Goal: Task Accomplishment & Management: Use online tool/utility

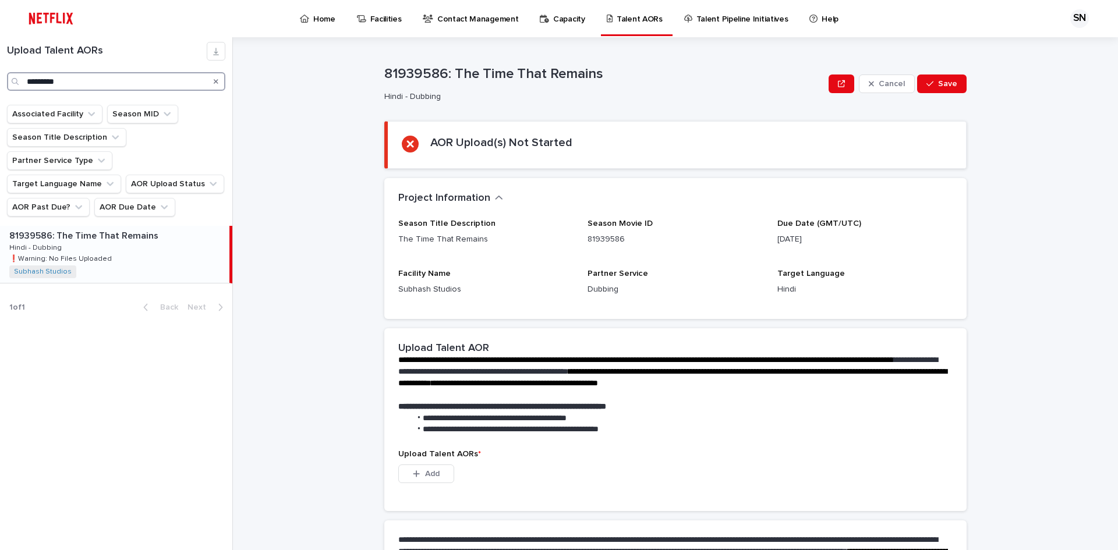
drag, startPoint x: 77, startPoint y: 78, endPoint x: 0, endPoint y: 87, distance: 77.4
click at [0, 87] on div "Upload Talent AORs *********" at bounding box center [116, 66] width 232 height 49
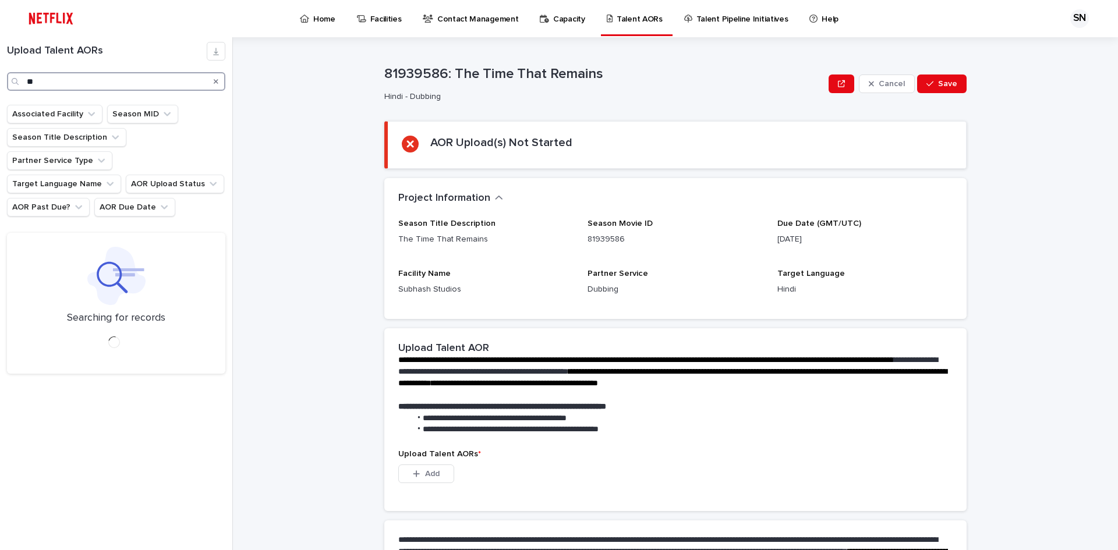
type input "*"
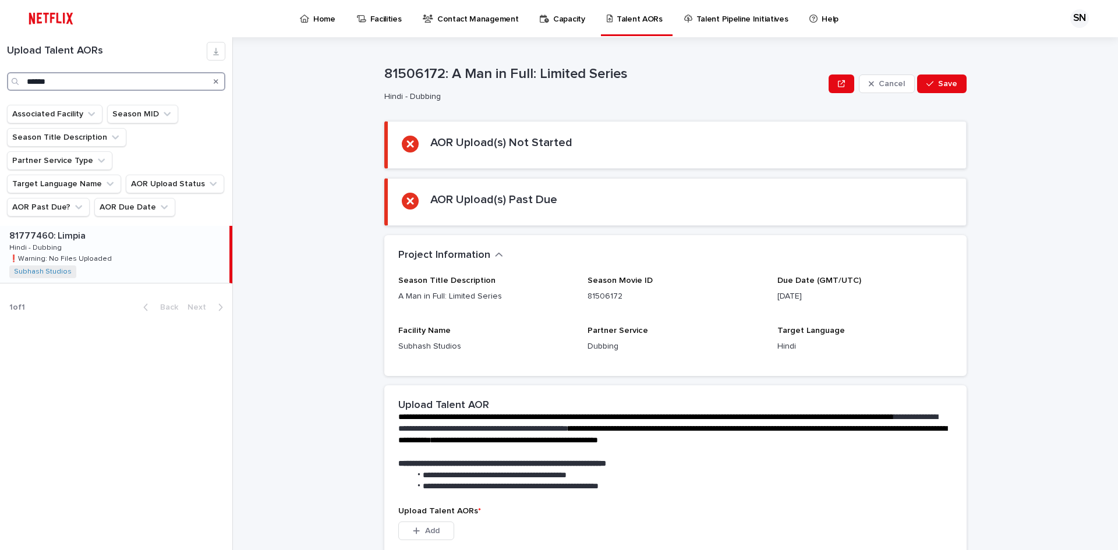
type input "******"
click at [3, 197] on div "Associated Facility Season MID Season Title Description Partner Service Type Ta…" at bounding box center [116, 165] width 232 height 121
click at [39, 253] on p "❗️Warning: No Files Uploaded" at bounding box center [61, 258] width 105 height 10
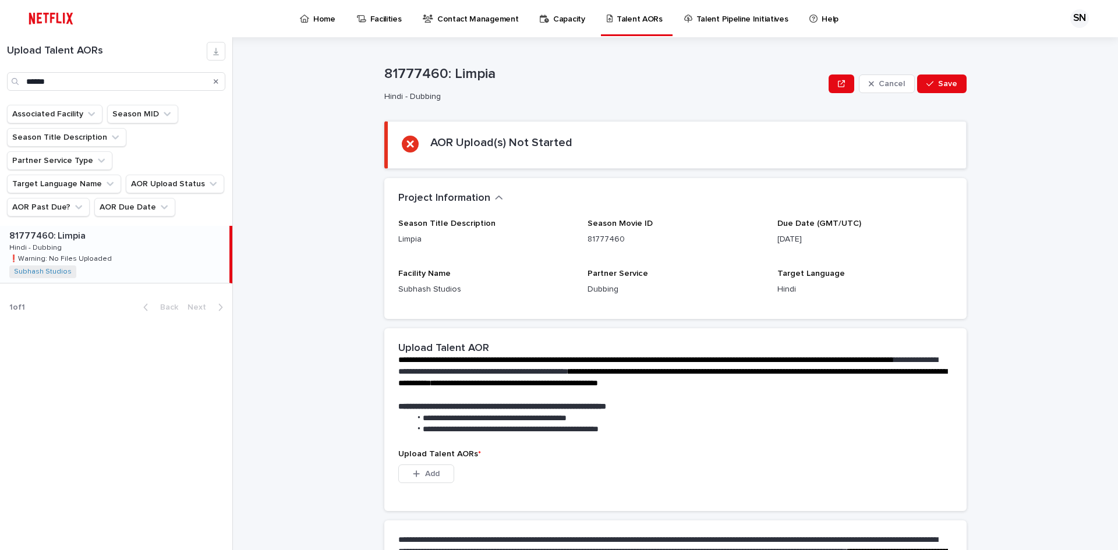
click at [103, 226] on div "81777460: Limpia 81777460: Limpia Hindi - Dubbing Hindi - Dubbing ❗️Warning: No…" at bounding box center [114, 254] width 229 height 57
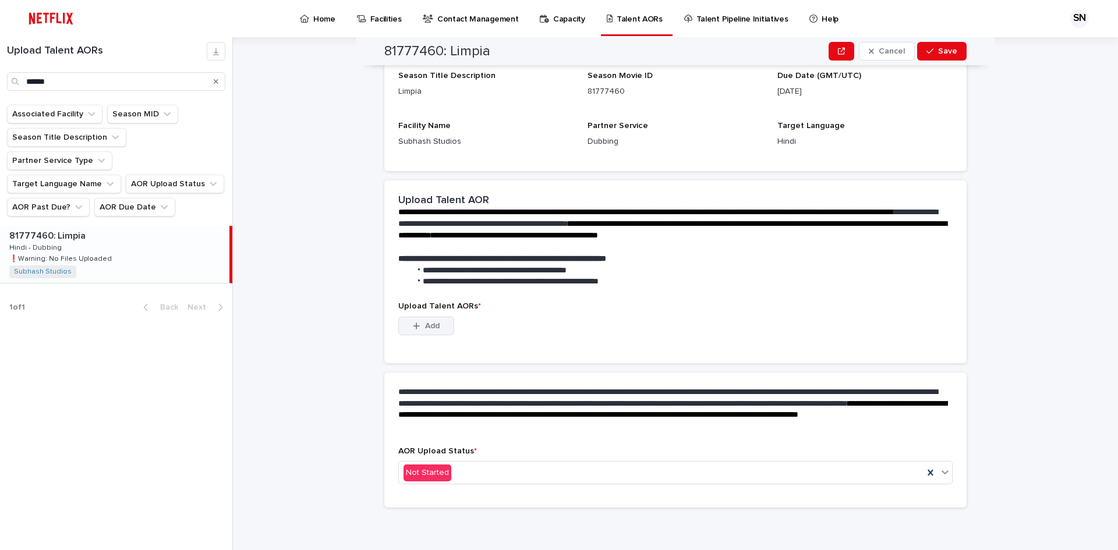
click at [409, 331] on button "Add" at bounding box center [426, 326] width 56 height 19
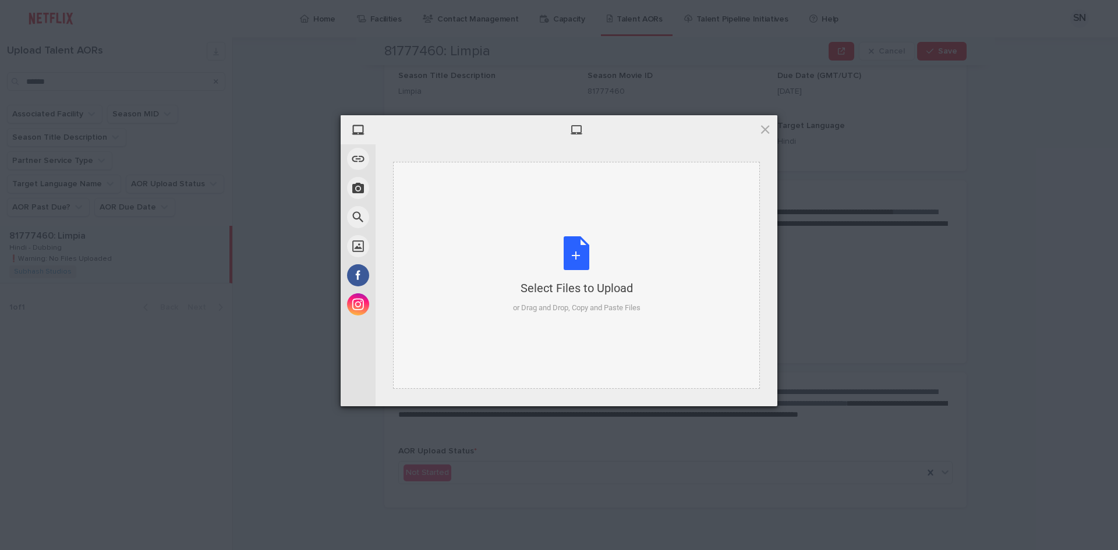
click at [570, 247] on div "Select Files to Upload or Drag and Drop, Copy and Paste Files" at bounding box center [577, 274] width 128 height 77
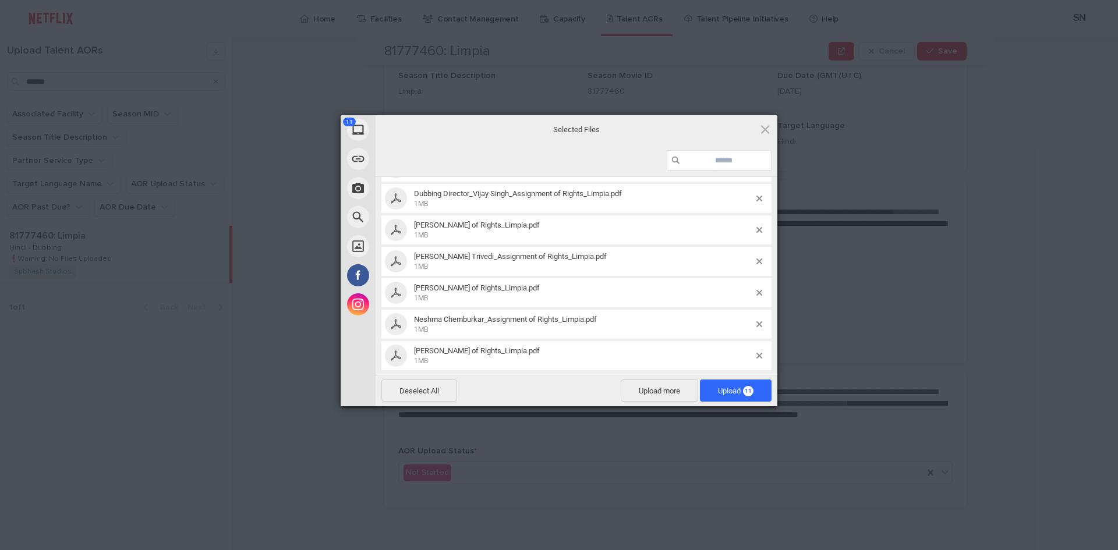
scroll to position [175, 0]
click at [388, 391] on span "Deselect All" at bounding box center [419, 391] width 76 height 22
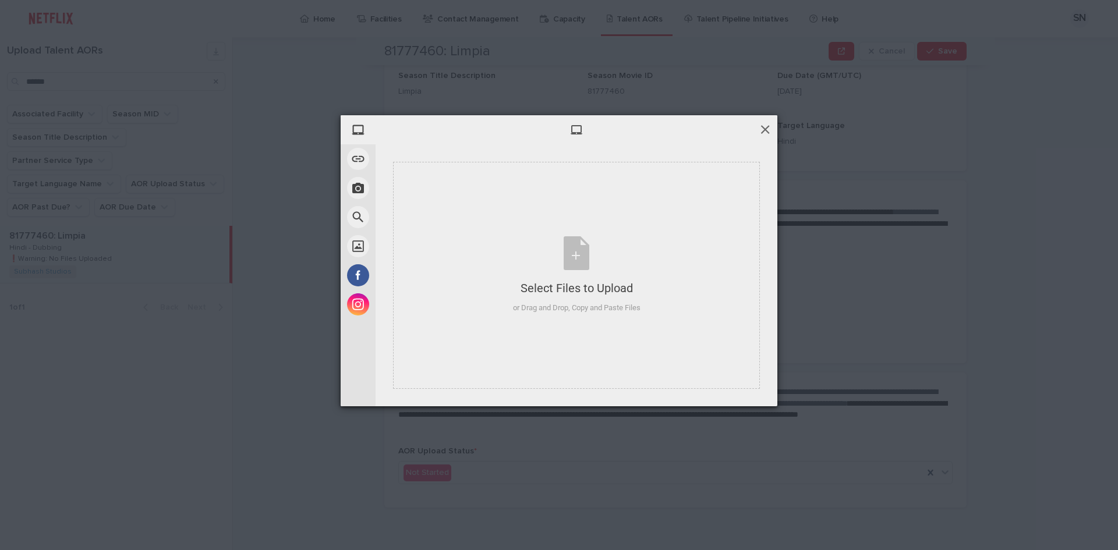
click at [768, 126] on span at bounding box center [765, 129] width 13 height 13
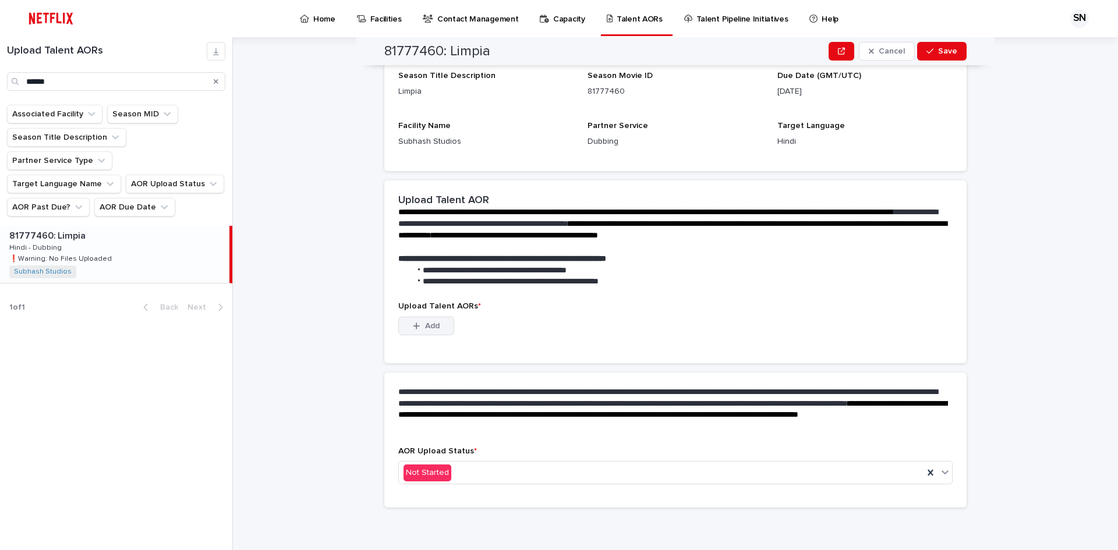
click at [430, 319] on button "Add" at bounding box center [426, 326] width 56 height 19
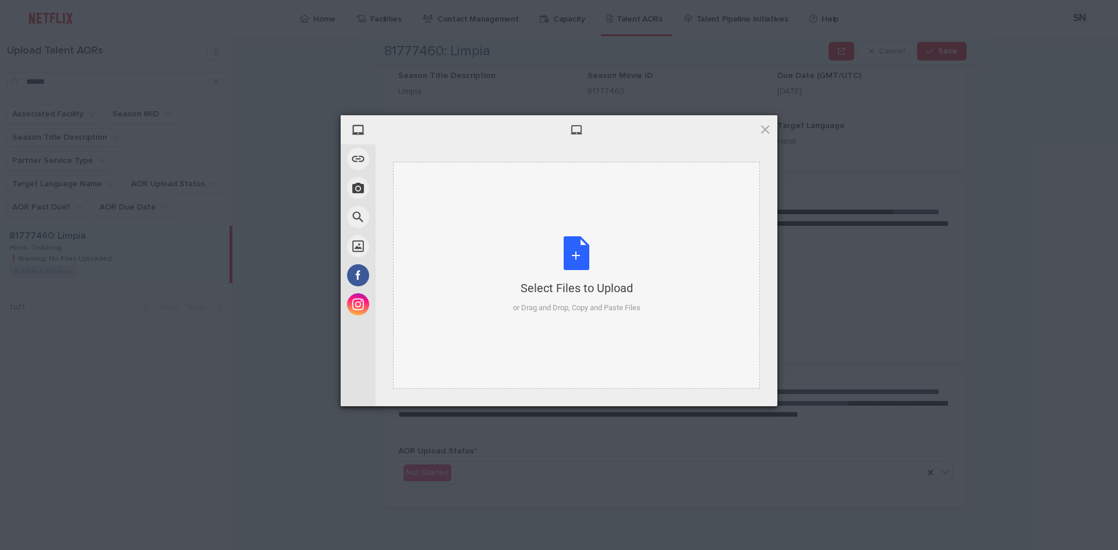
click at [566, 251] on div "Select Files to Upload or Drag and Drop, Copy and Paste Files" at bounding box center [577, 274] width 128 height 77
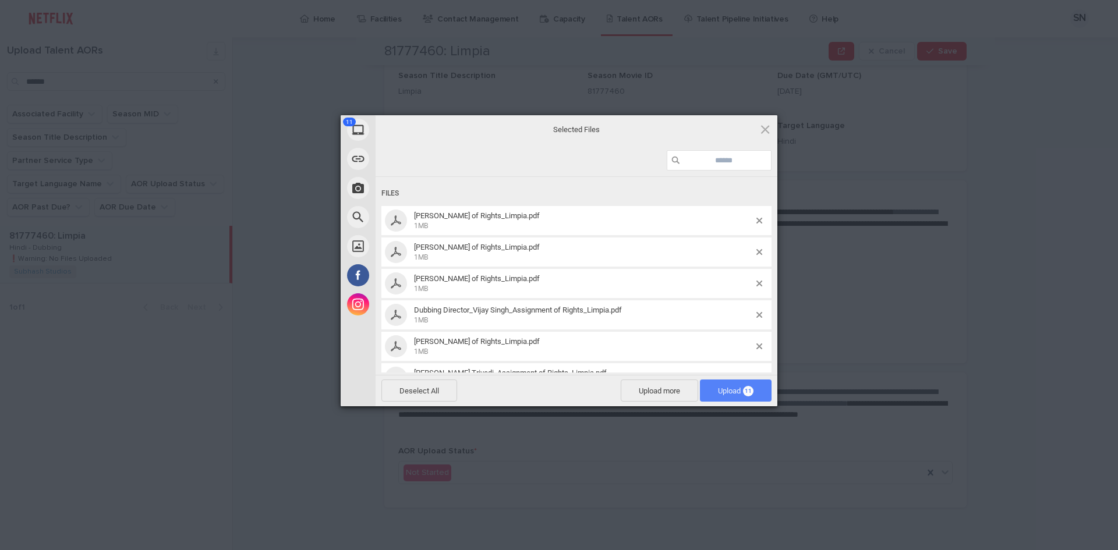
click at [724, 390] on span "Upload 11" at bounding box center [736, 391] width 36 height 9
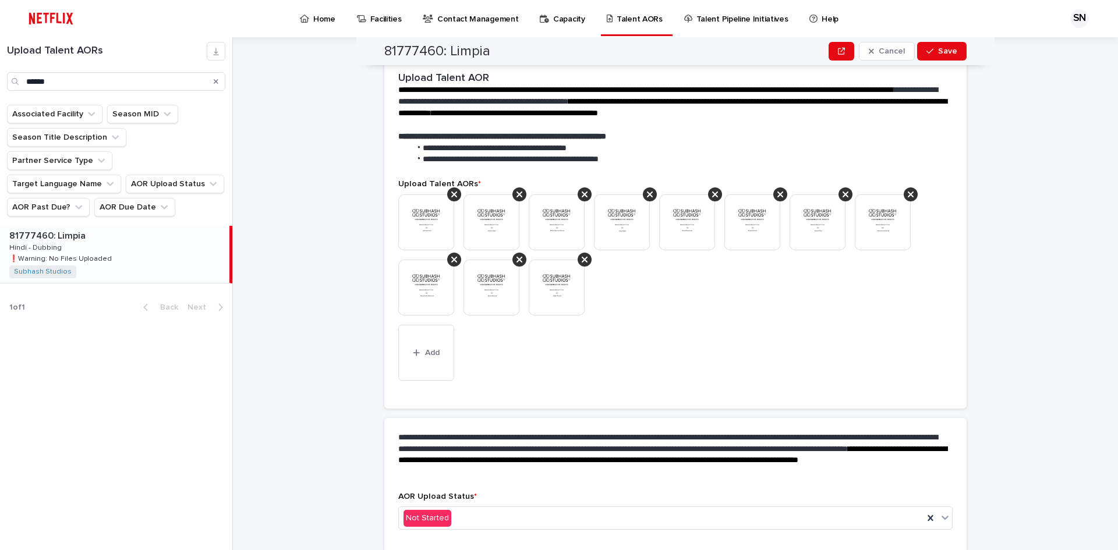
scroll to position [203, 0]
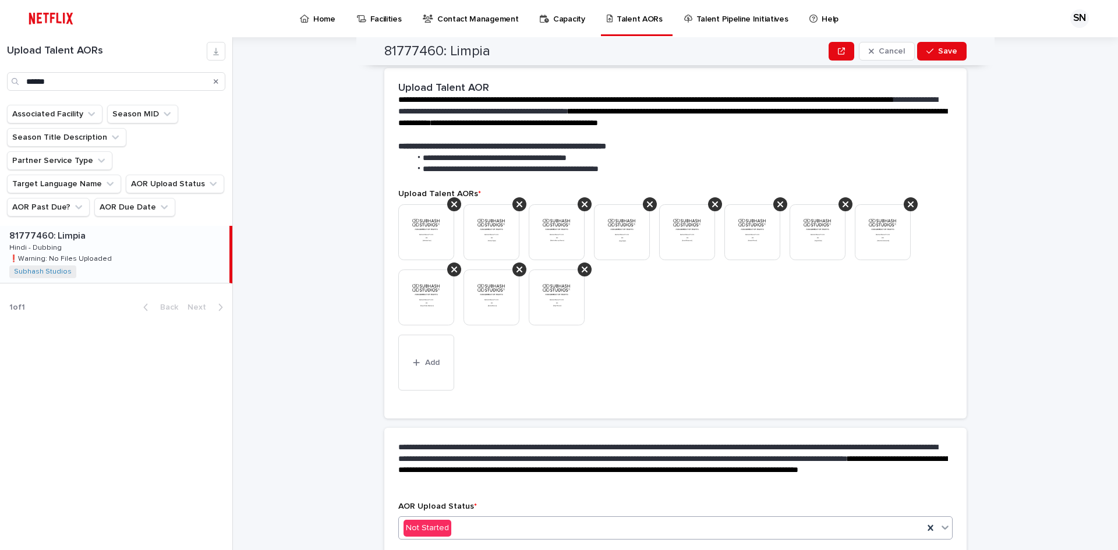
click at [478, 532] on div "Not Started" at bounding box center [661, 528] width 525 height 19
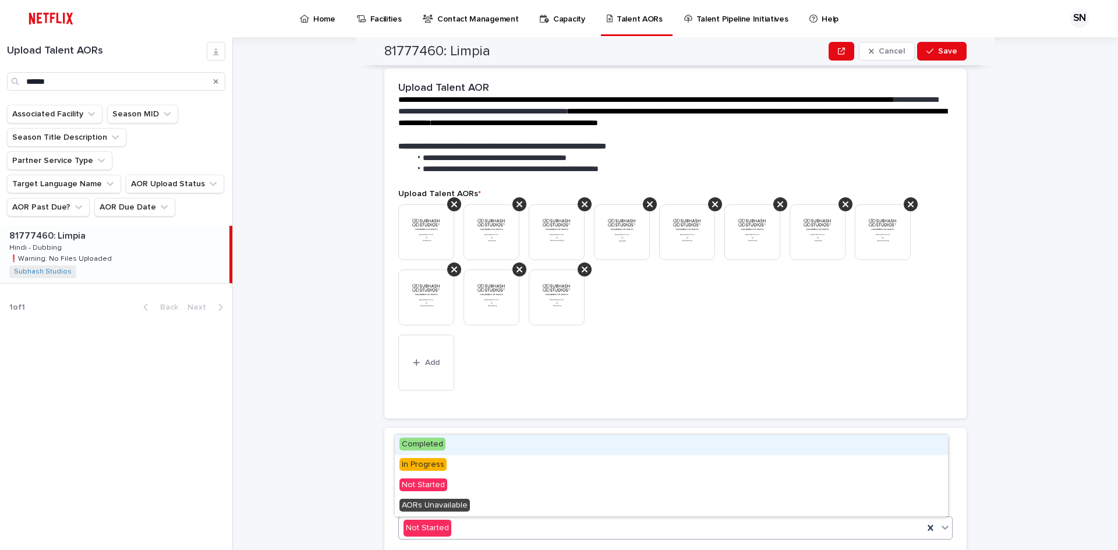
click at [454, 446] on div "Completed" at bounding box center [671, 445] width 553 height 20
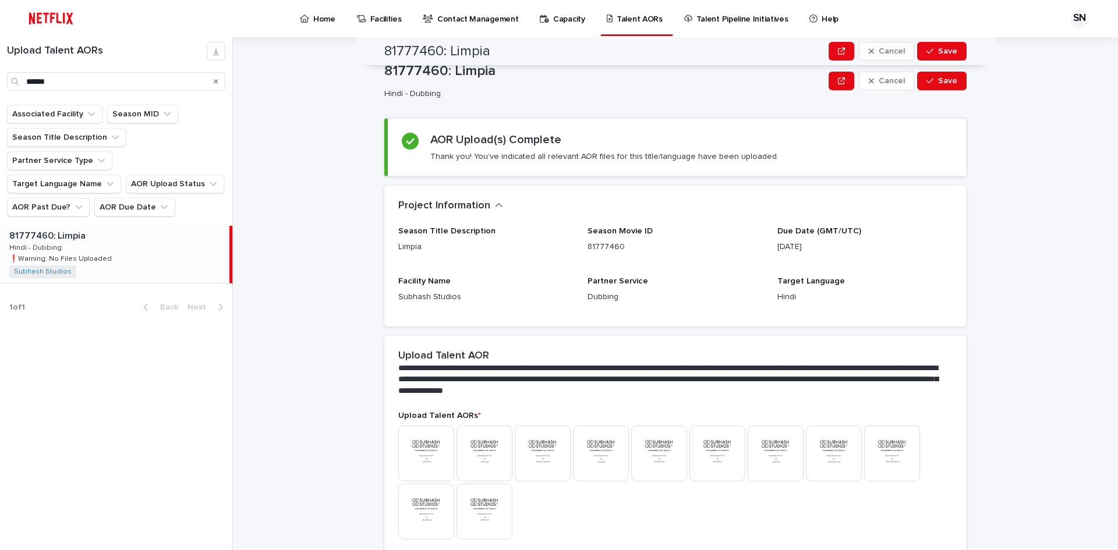
scroll to position [0, 0]
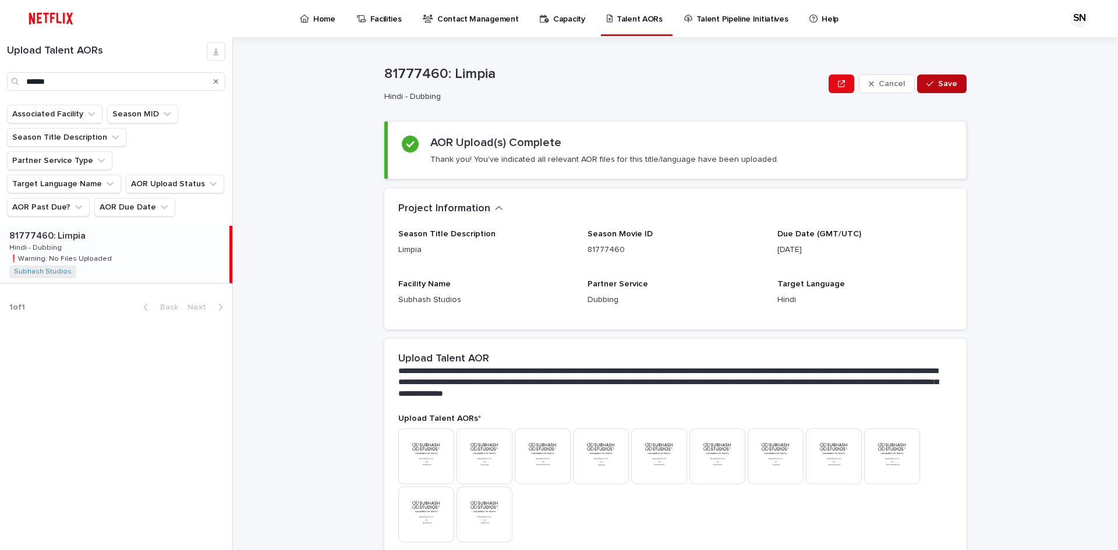
click at [932, 79] on button "Save" at bounding box center [941, 84] width 49 height 19
